Goal: Information Seeking & Learning: Learn about a topic

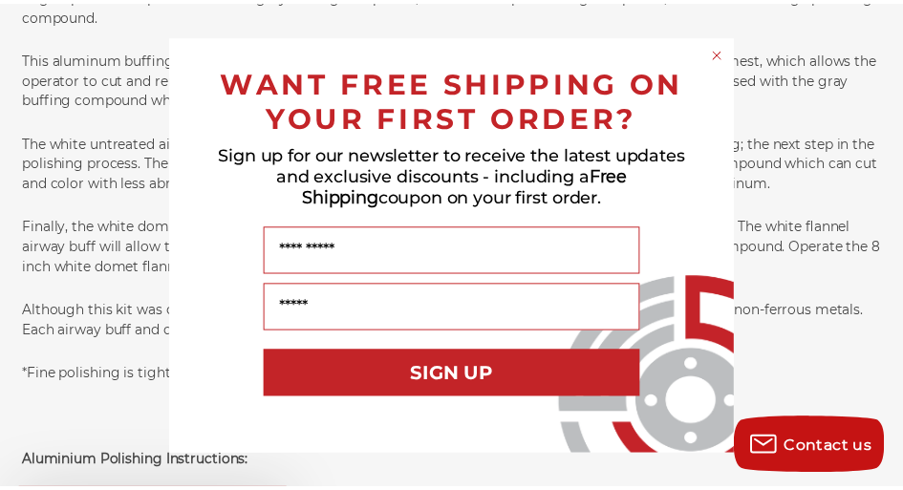
scroll to position [1465, 0]
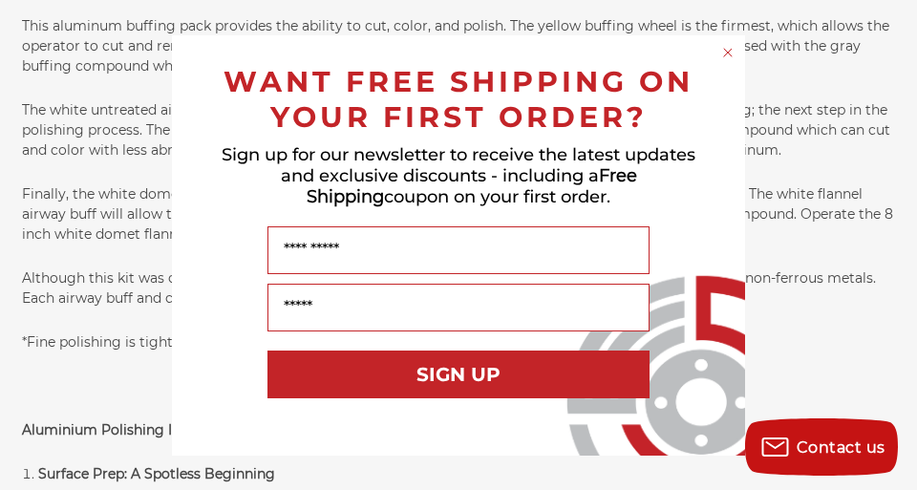
click at [725, 52] on circle "Close dialog" at bounding box center [728, 52] width 18 height 18
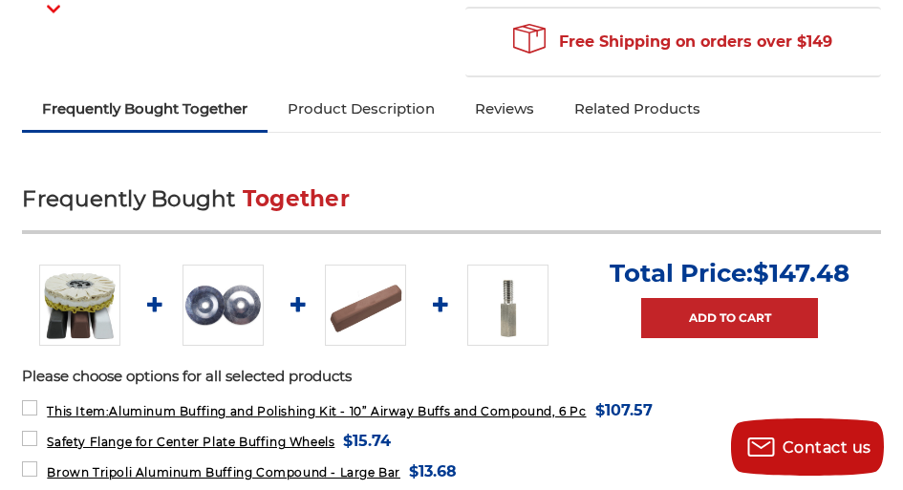
scroll to position [0, 0]
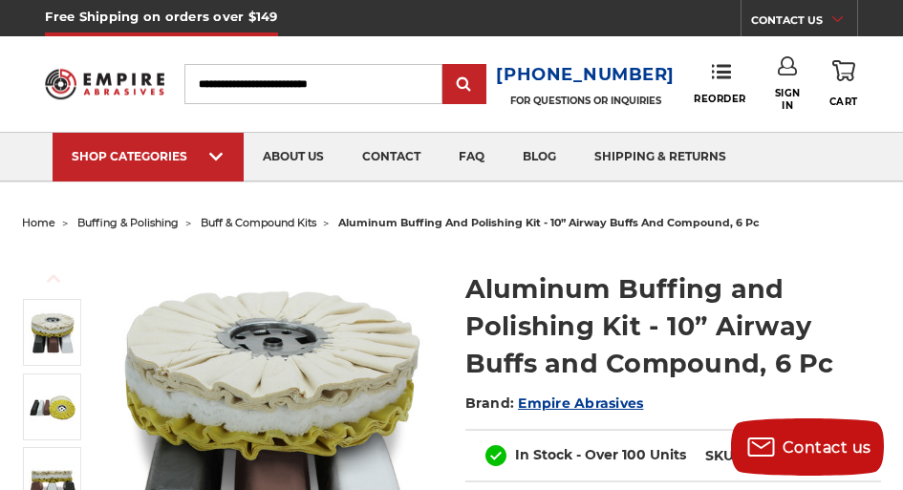
click at [808, 20] on link "CONTACT US" at bounding box center [804, 23] width 106 height 27
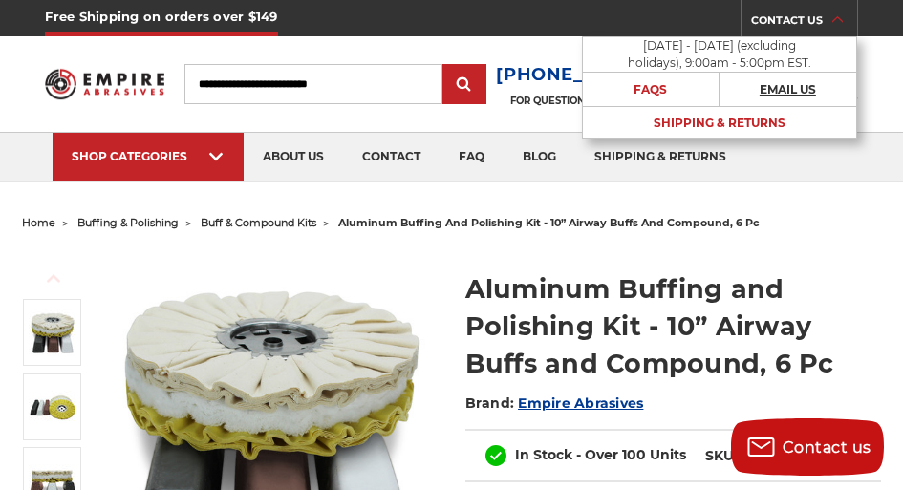
click at [780, 85] on link "Email Us" at bounding box center [787, 89] width 137 height 33
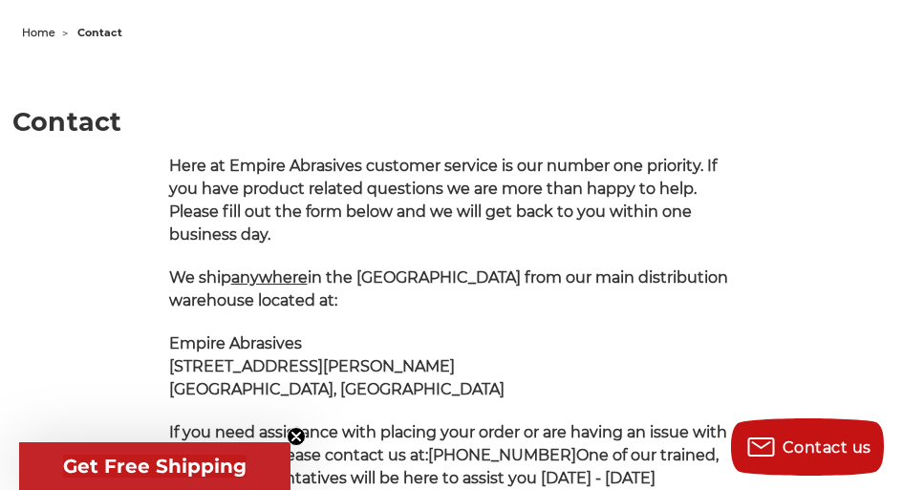
scroll to position [191, 0]
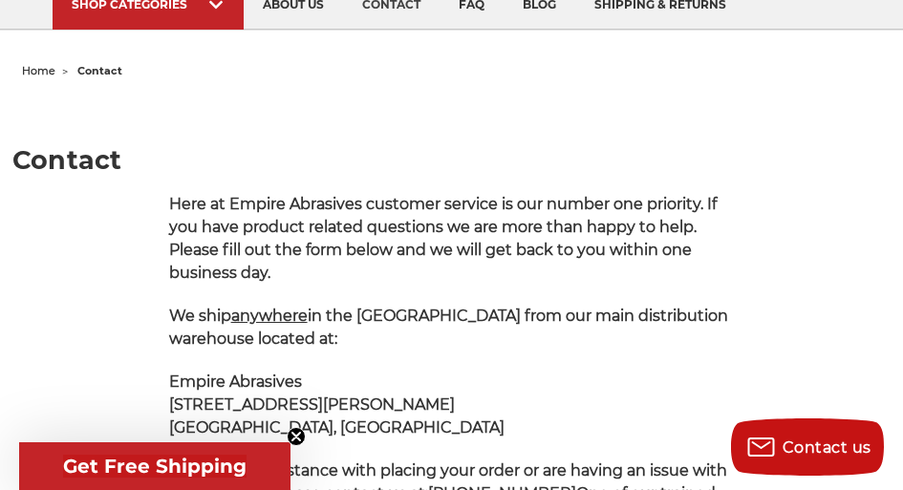
scroll to position [183, 0]
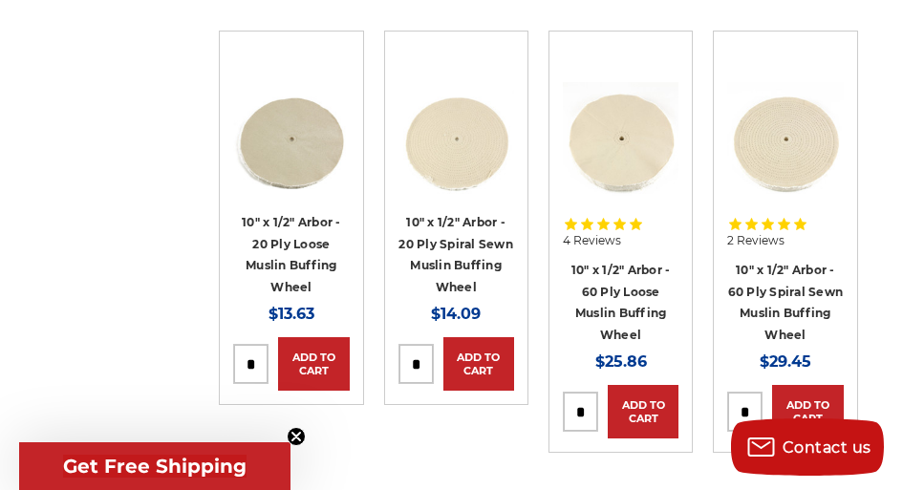
scroll to position [1783, 0]
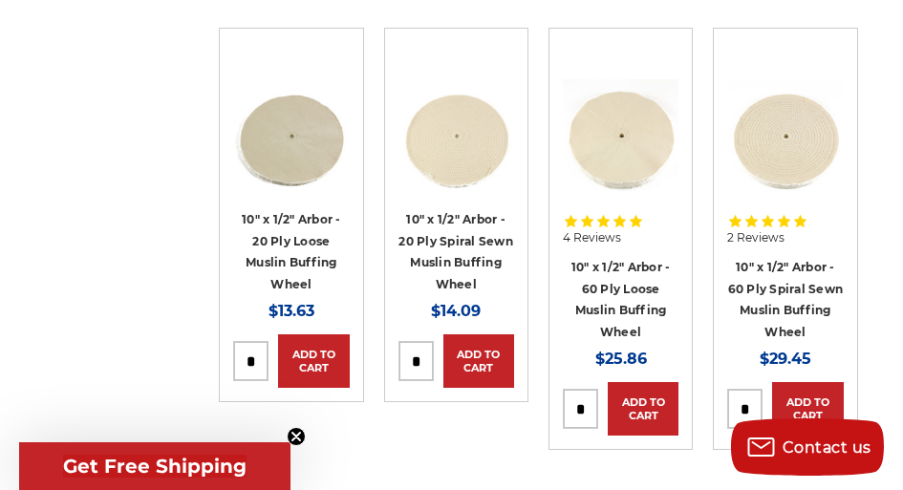
click at [799, 131] on img at bounding box center [785, 137] width 116 height 116
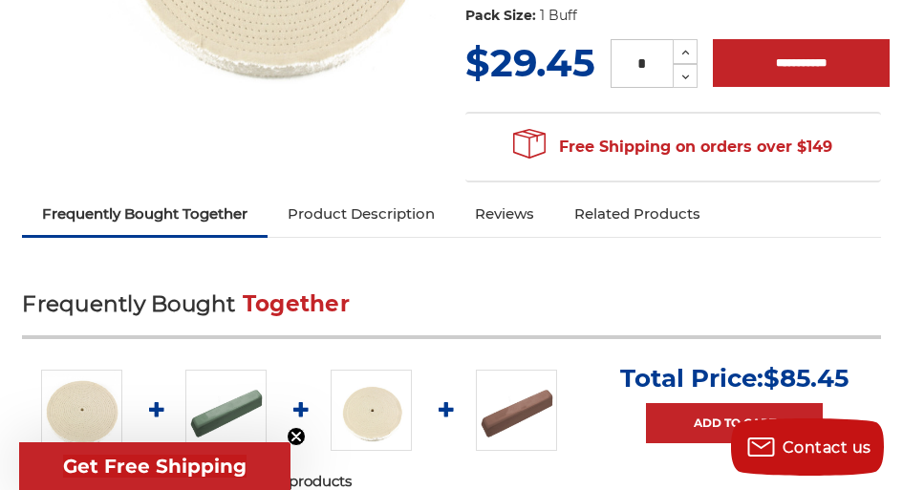
scroll to position [445, 0]
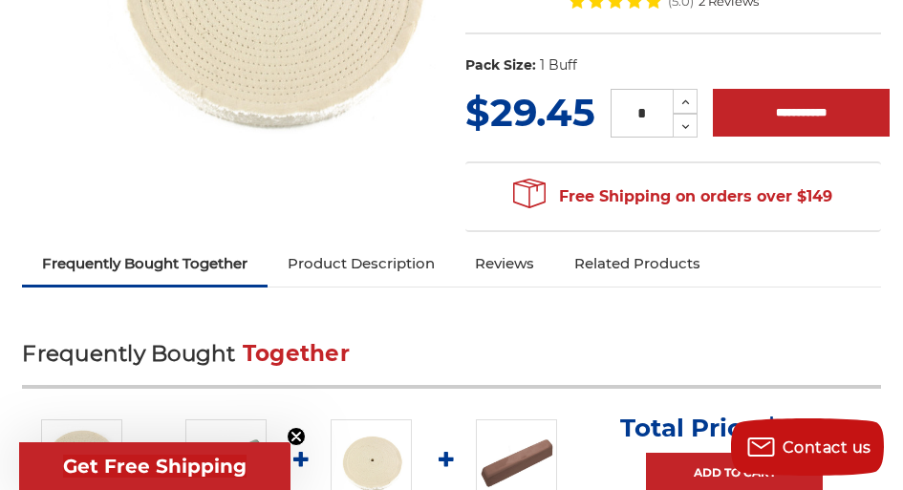
click at [388, 271] on link "Product Description" at bounding box center [360, 264] width 187 height 42
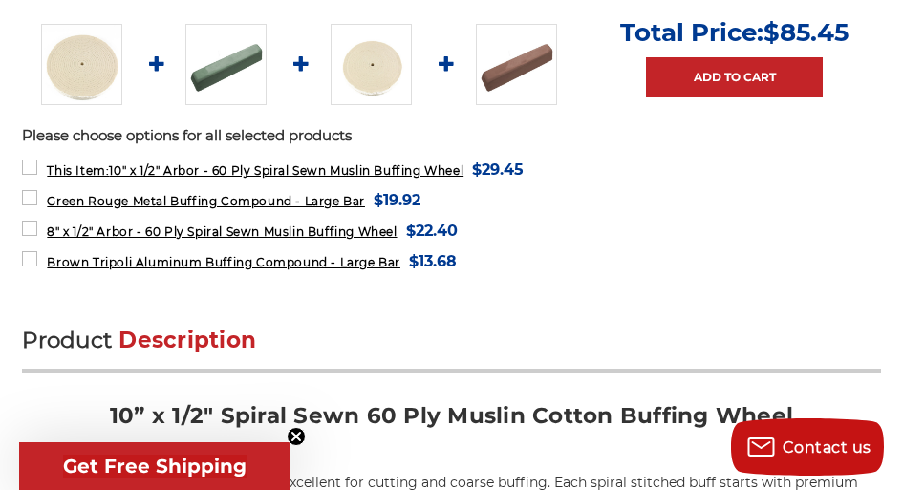
scroll to position [826, 0]
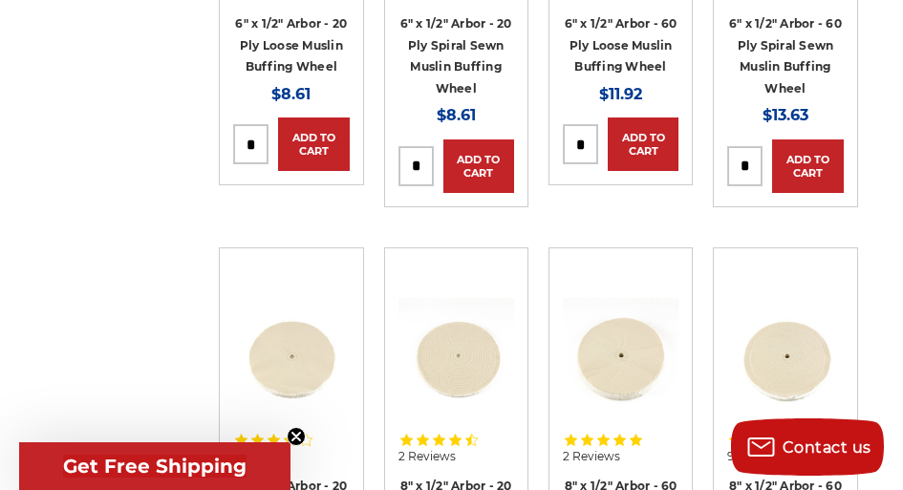
scroll to position [1051, 0]
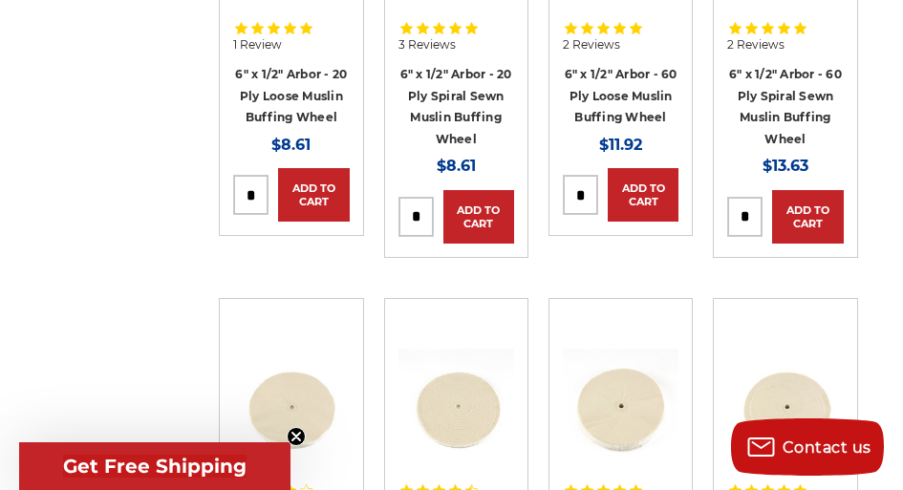
click at [610, 83] on h4 "6" x 1/2" Arbor - 60 Ply Loose Muslin Buffing Wheel" at bounding box center [621, 95] width 116 height 65
click at [612, 111] on link "6" x 1/2" Arbor - 60 Ply Loose Muslin Buffing Wheel" at bounding box center [621, 95] width 113 height 57
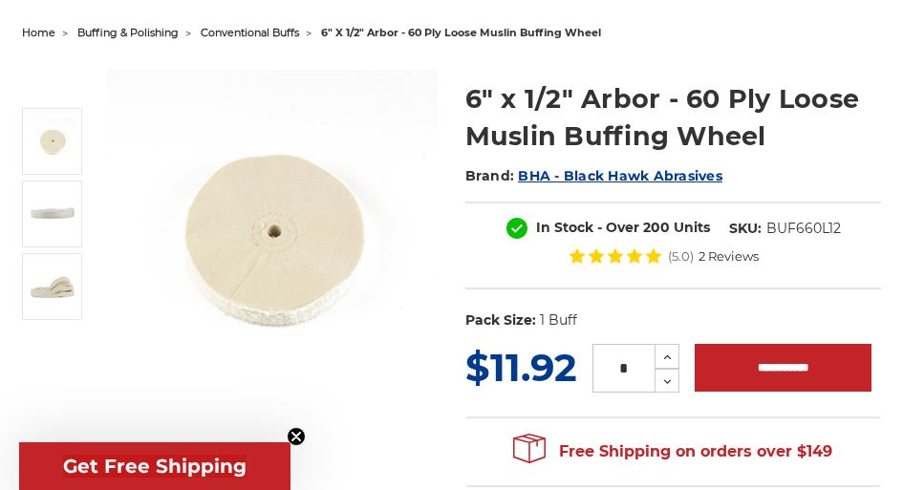
scroll to position [191, 0]
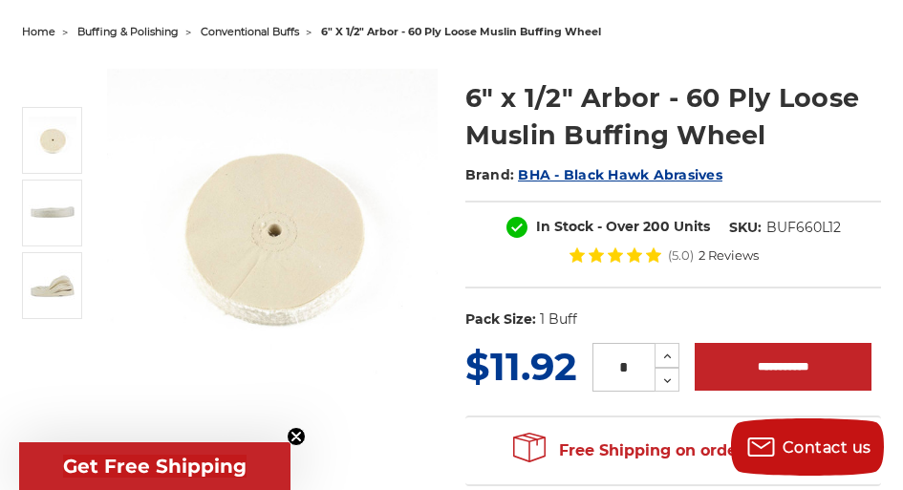
click at [335, 247] on img at bounding box center [273, 235] width 332 height 332
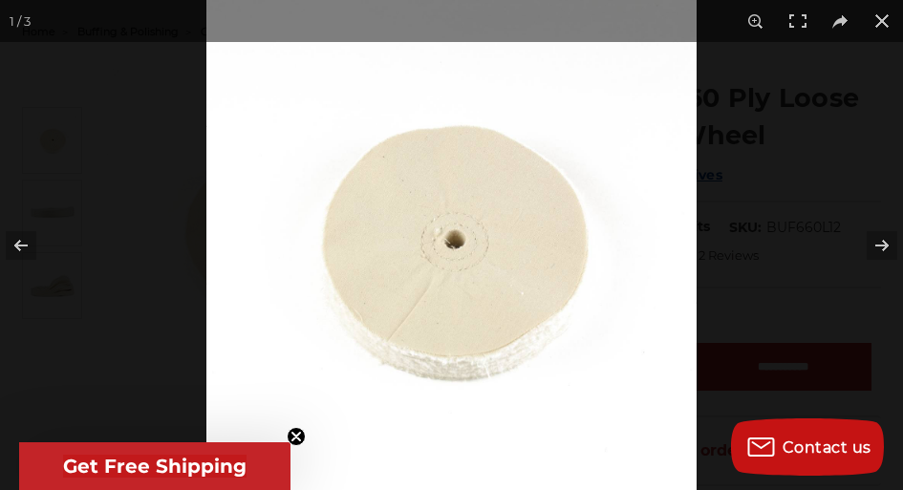
click at [880, 248] on button at bounding box center [869, 246] width 67 height 96
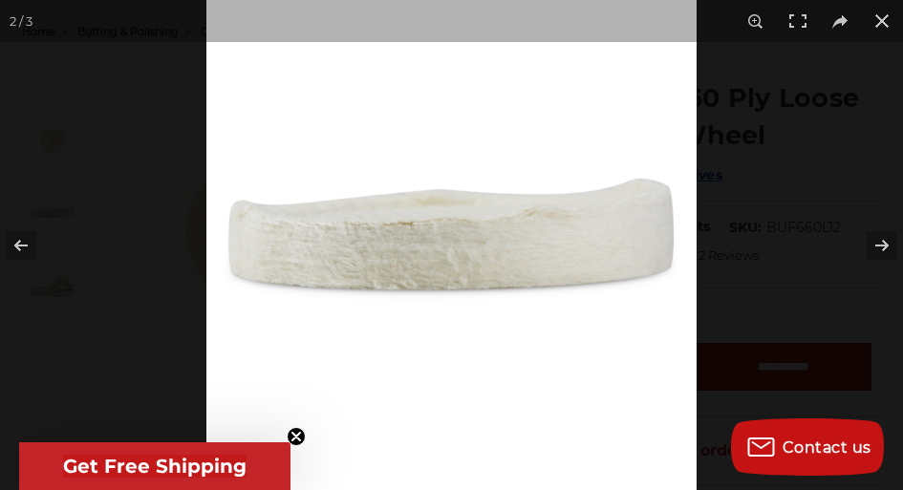
click at [874, 248] on button at bounding box center [869, 246] width 67 height 96
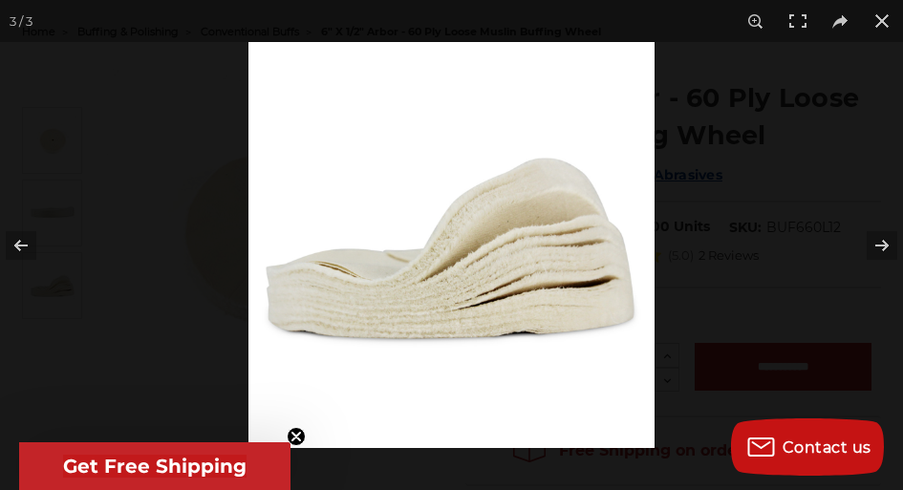
click at [874, 248] on button at bounding box center [869, 246] width 67 height 96
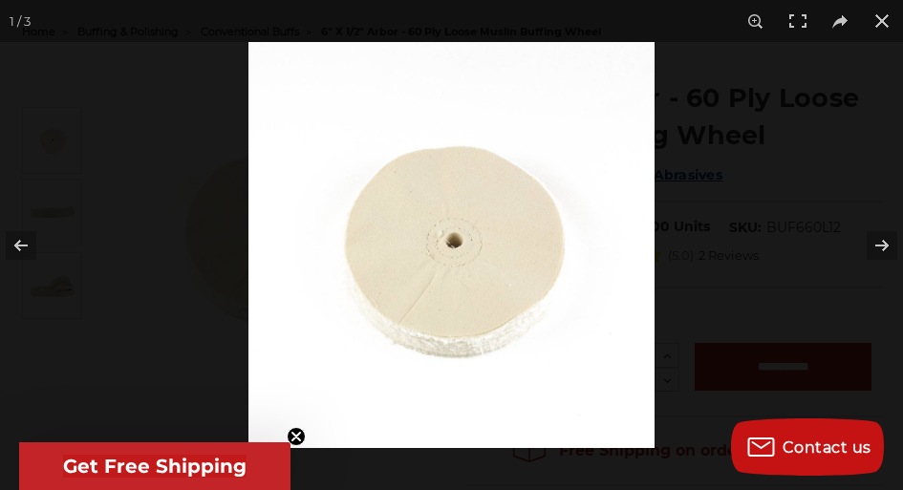
click at [874, 248] on button at bounding box center [869, 246] width 67 height 96
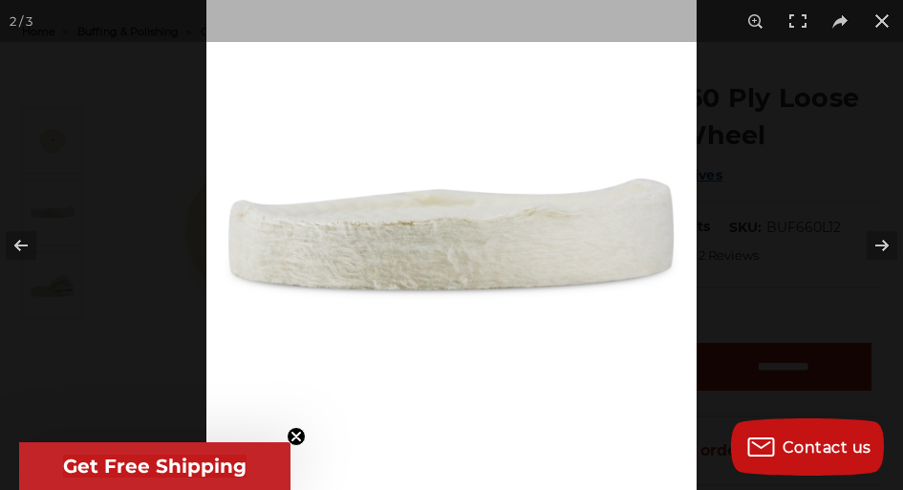
click at [874, 248] on button at bounding box center [869, 246] width 67 height 96
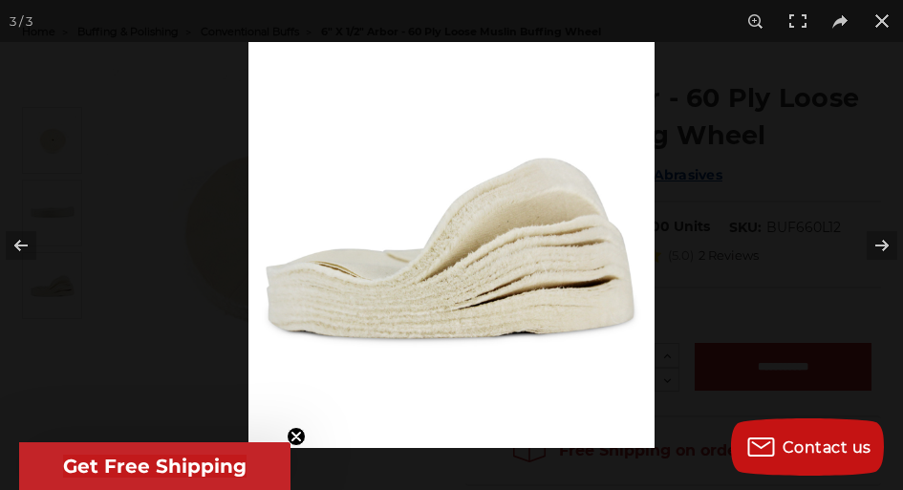
click at [884, 27] on button at bounding box center [882, 21] width 42 height 42
